Goal: Transaction & Acquisition: Purchase product/service

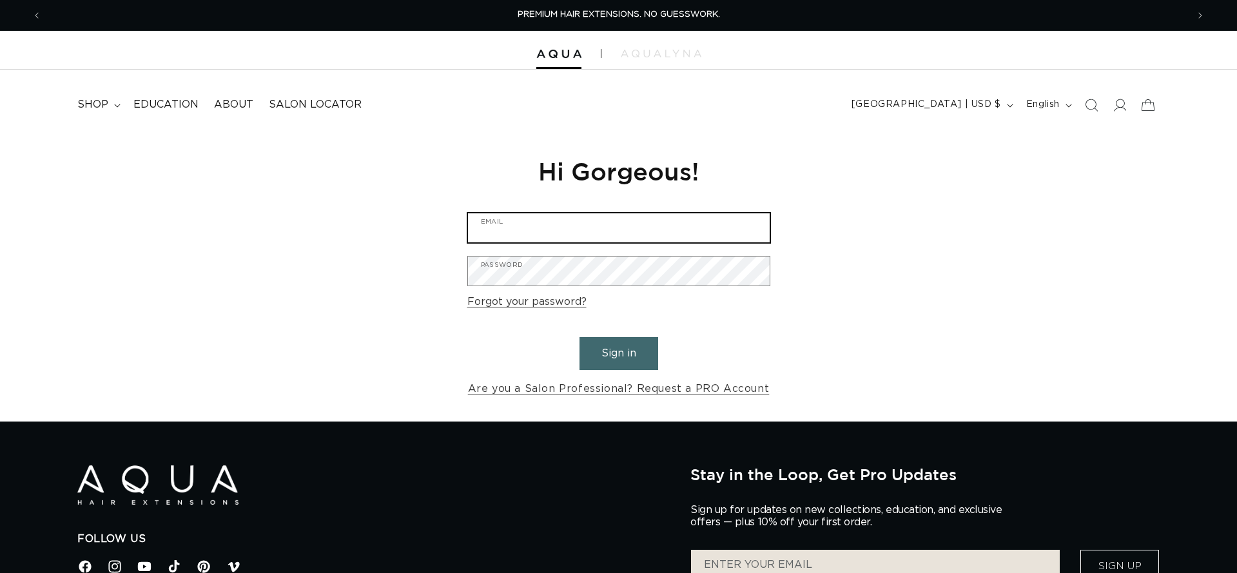
type input "barry@moxyspa.com"
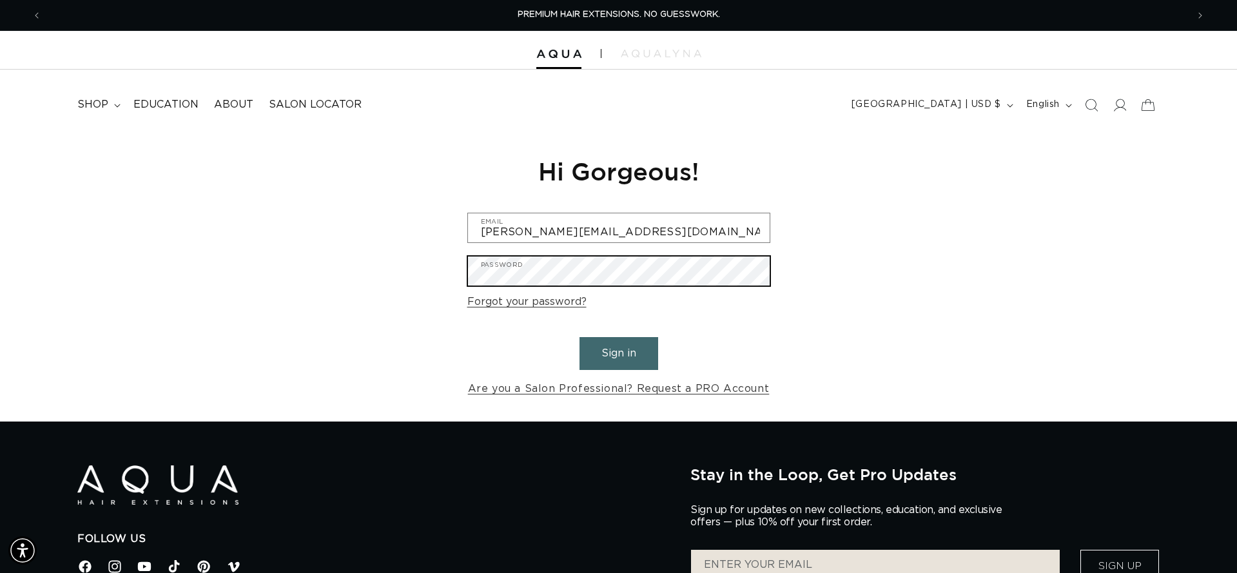
click at [618, 351] on button "Sign in" at bounding box center [618, 353] width 79 height 33
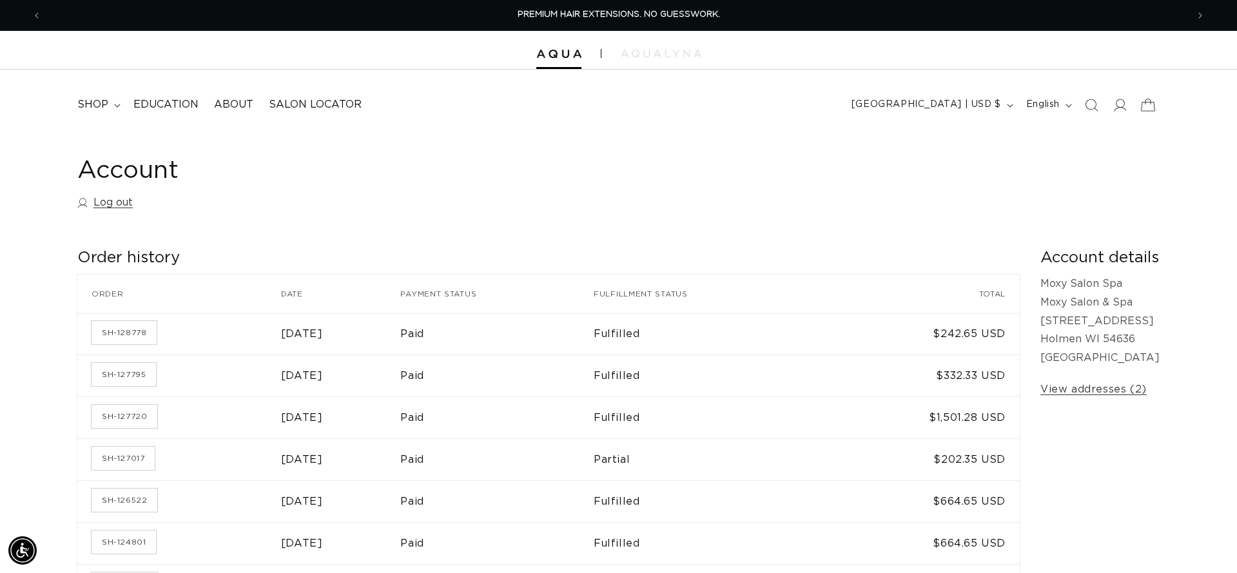
click at [1140, 104] on icon at bounding box center [1147, 105] width 30 height 30
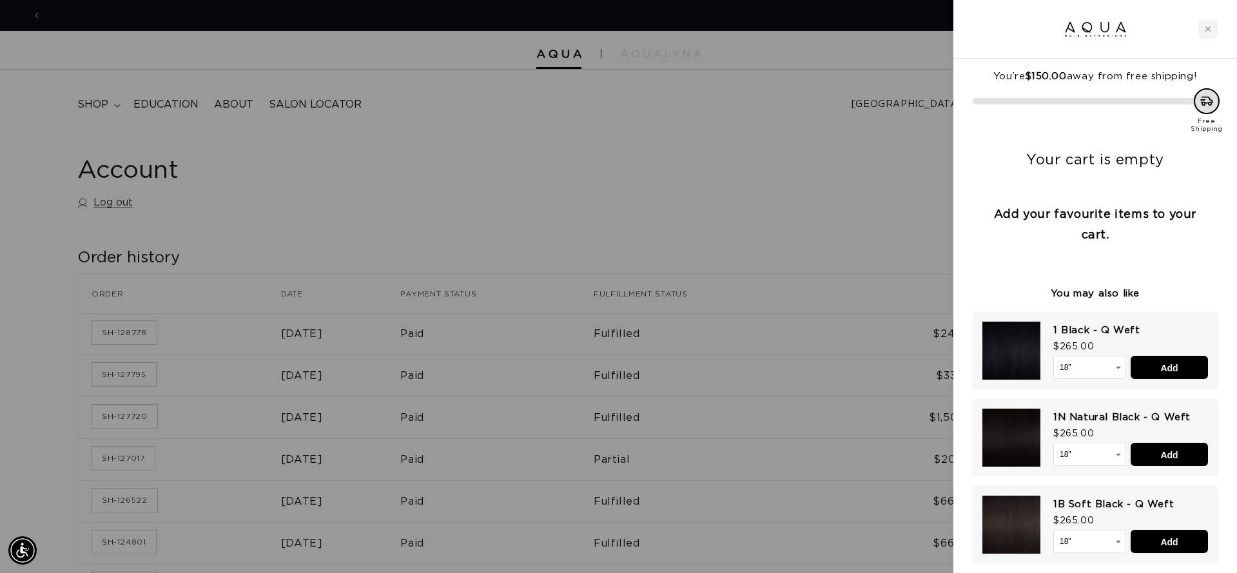
scroll to position [0, 1145]
click at [871, 164] on div at bounding box center [618, 286] width 1237 height 573
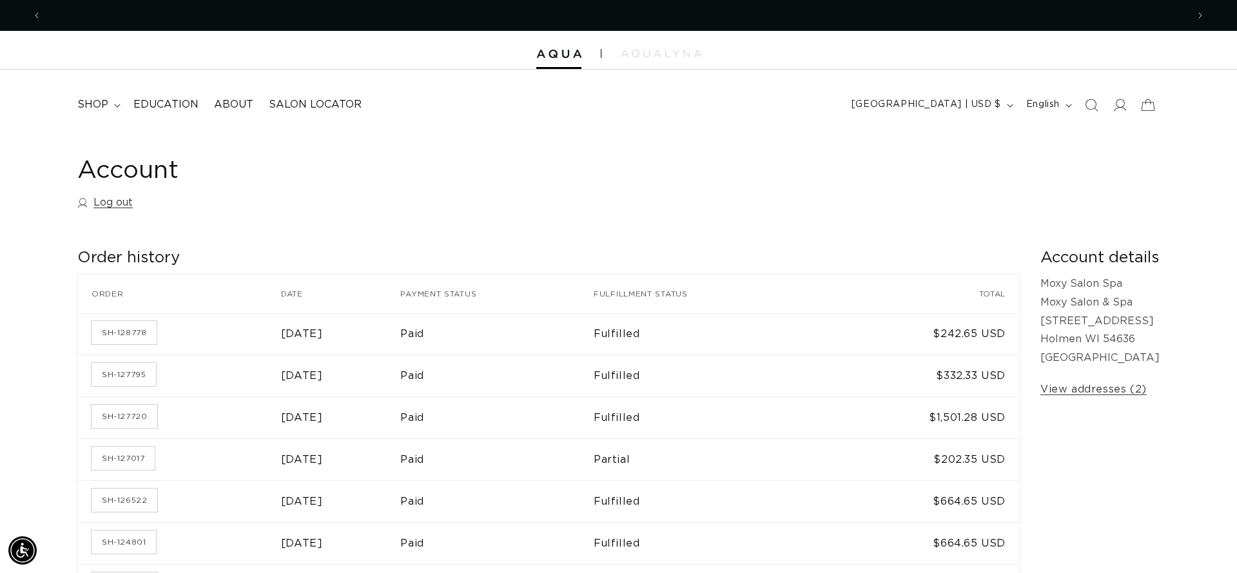
scroll to position [0, 2291]
click at [1092, 106] on icon "Search" at bounding box center [1091, 105] width 14 height 14
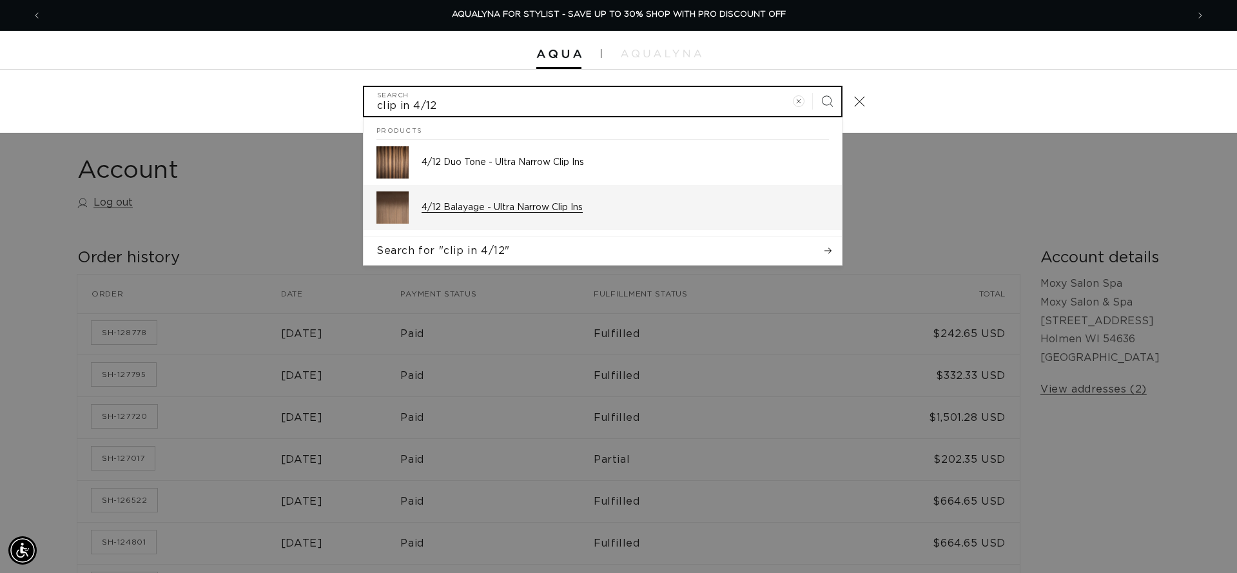
type input "clip in 4/12"
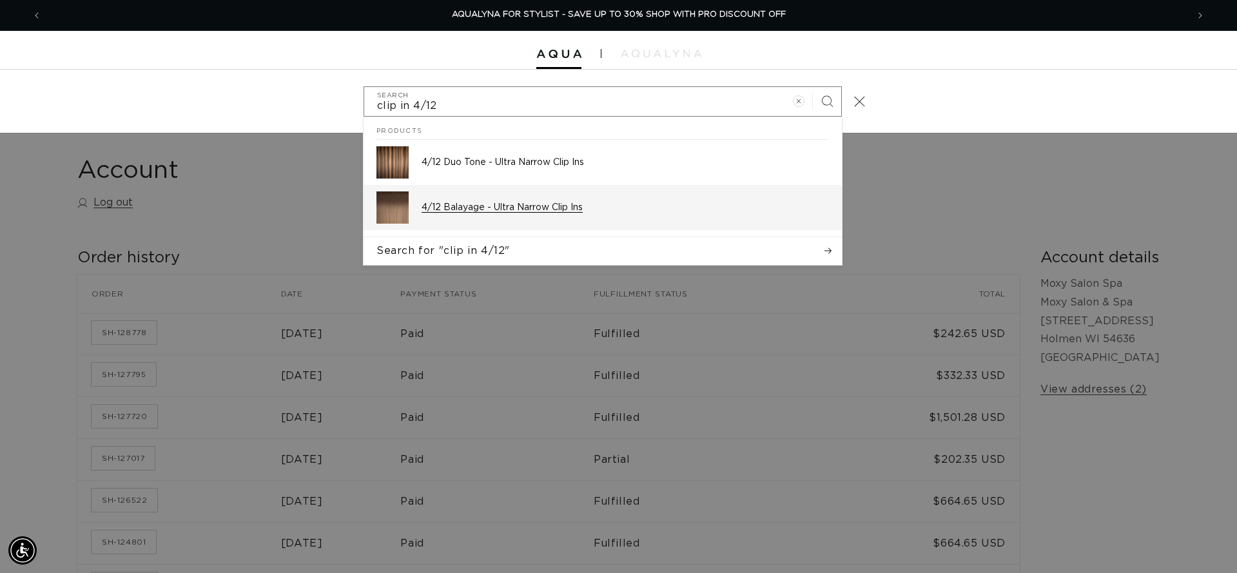
click at [495, 202] on p "4/12 Balayage - Ultra Narrow Clip Ins" at bounding box center [625, 208] width 407 height 12
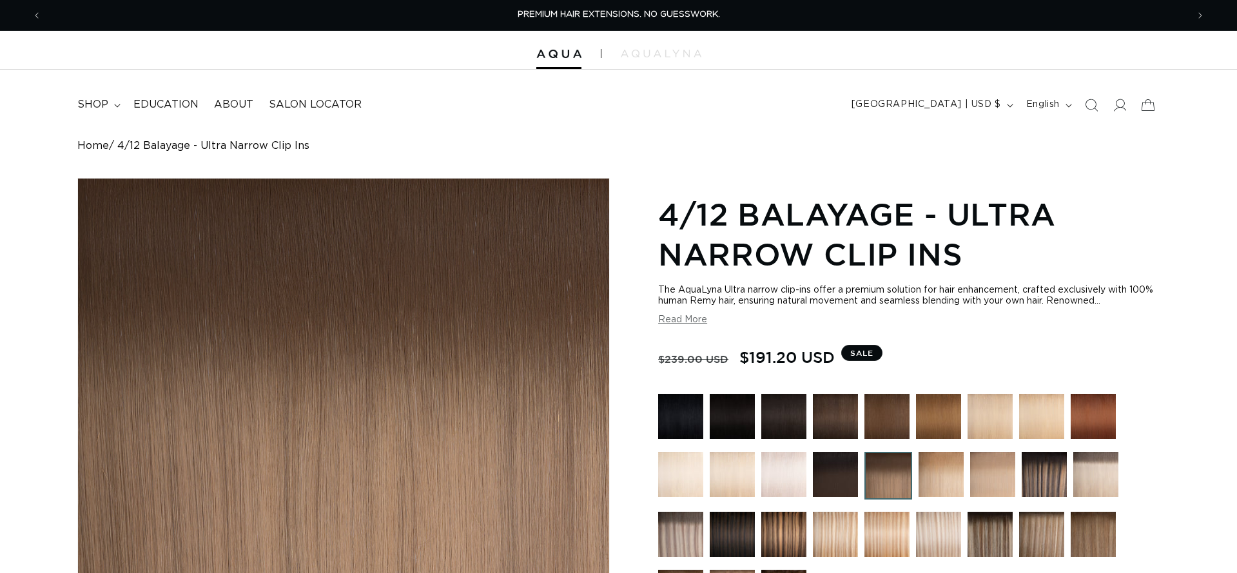
scroll to position [381, 0]
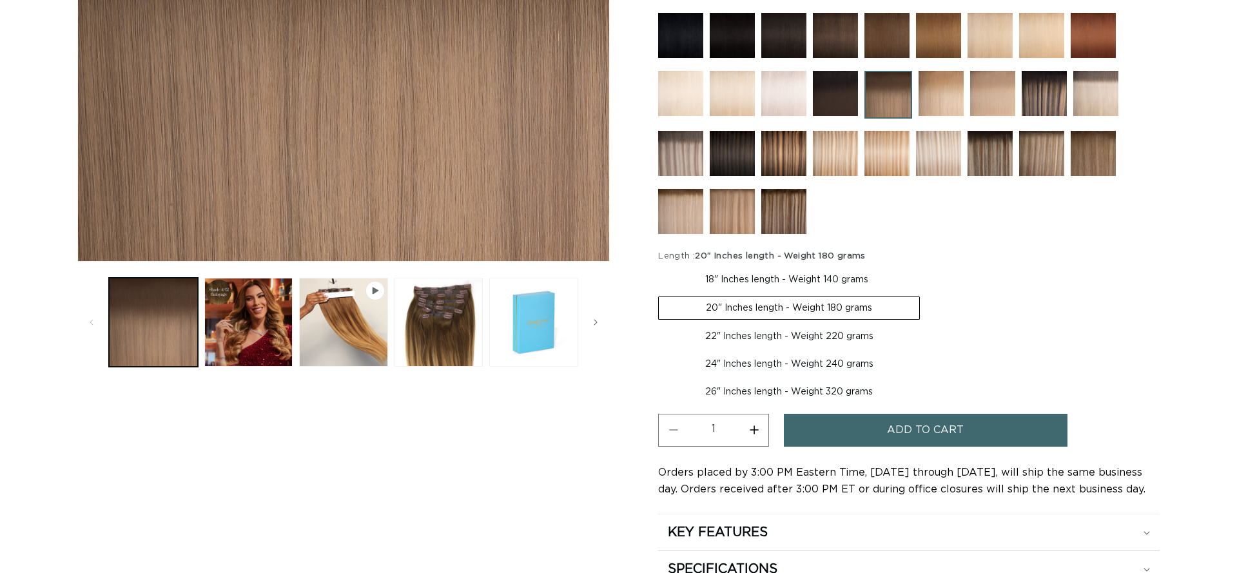
scroll to position [381, 0]
click at [879, 429] on button "Add to cart" at bounding box center [926, 430] width 284 height 33
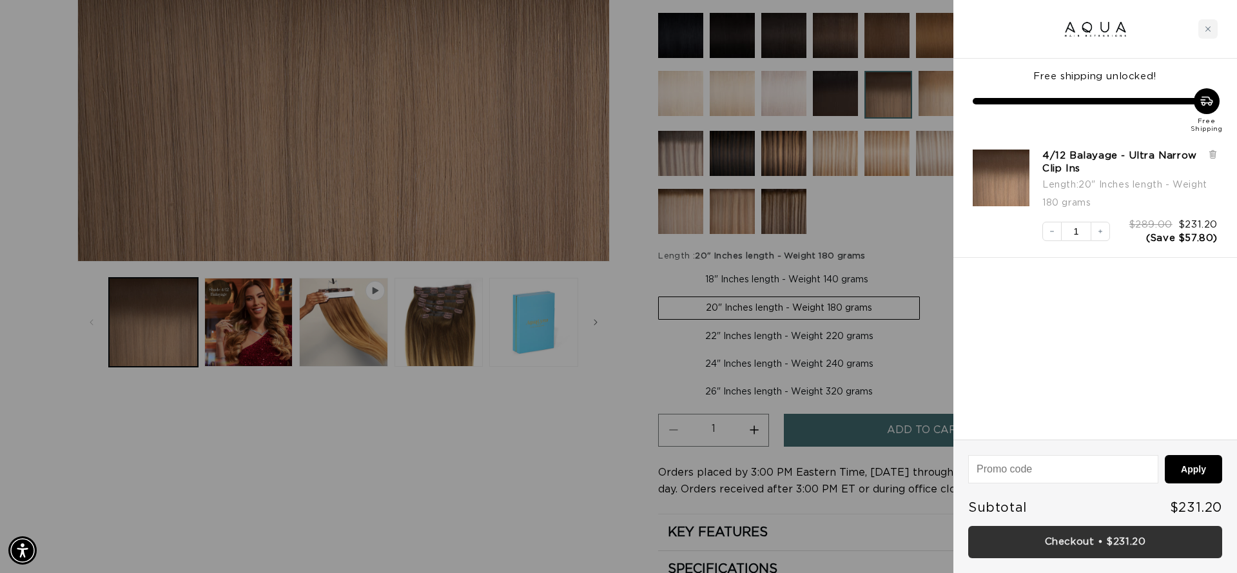
scroll to position [0, 0]
click at [1086, 545] on link "Checkout • $231.20" at bounding box center [1095, 542] width 254 height 33
